Goal: Task Accomplishment & Management: Use online tool/utility

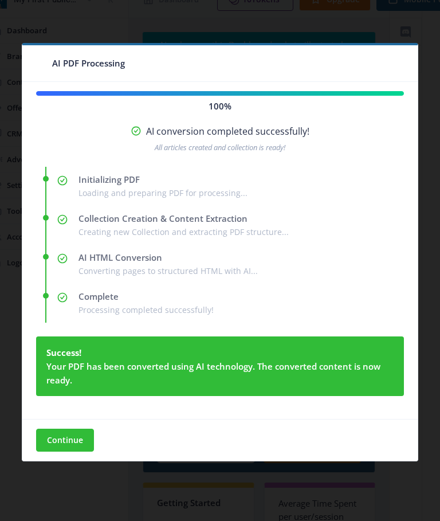
click at [56, 445] on button "Continue" at bounding box center [65, 440] width 58 height 23
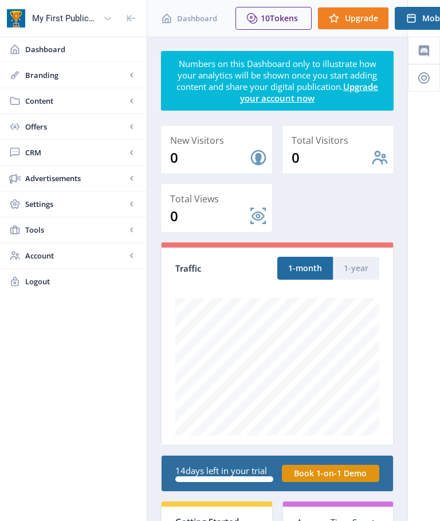
scroll to position [19, 18]
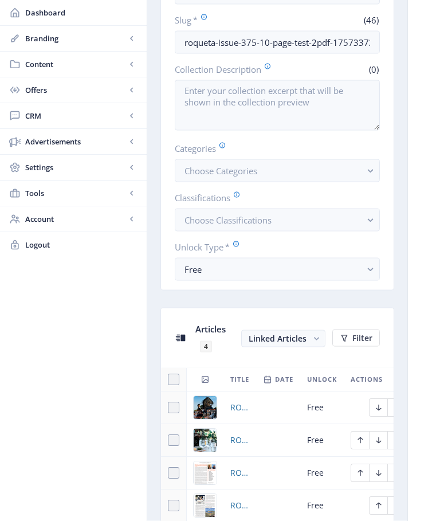
scroll to position [418, 0]
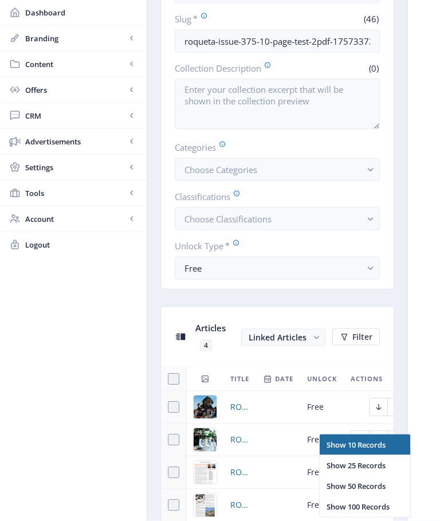
scroll to position [0, 0]
click at [375, 452] on nb-option "Show 10 Records" at bounding box center [365, 444] width 91 height 21
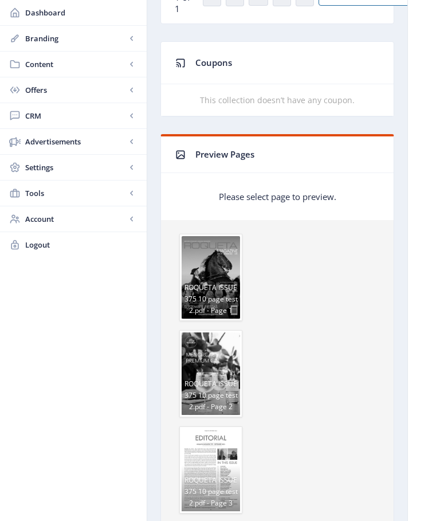
scroll to position [951, 0]
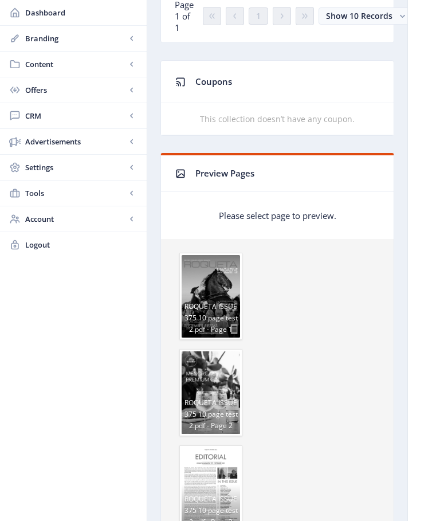
click at [218, 484] on span "ROQUETA ISSUE 375 10 page test 2.pdf - Page 3" at bounding box center [211, 507] width 58 height 46
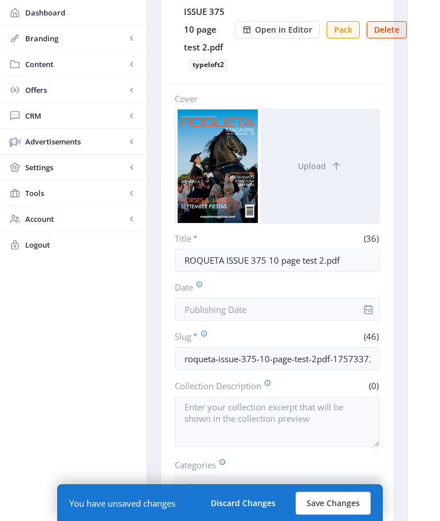
scroll to position [0, 0]
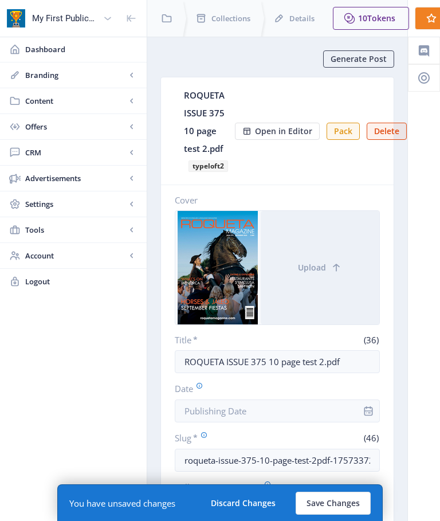
click at [271, 136] on span "Open in Editor" at bounding box center [283, 131] width 57 height 9
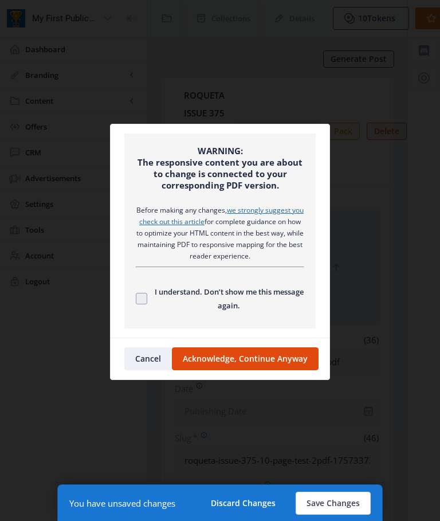
click at [132, 300] on div "WARNING: The responsive content you are about to change is connected to your co…" at bounding box center [219, 231] width 191 height 195
click at [142, 307] on label "I understand. Don’t show me this message again." at bounding box center [220, 299] width 168 height 28
click at [136, 299] on input "I understand. Don’t show me this message again." at bounding box center [136, 299] width 1 height 1
checkbox input "true"
click at [202, 366] on button "Acknowledge, Continue Anyway" at bounding box center [245, 358] width 147 height 23
